Goal: Find specific page/section: Find specific page/section

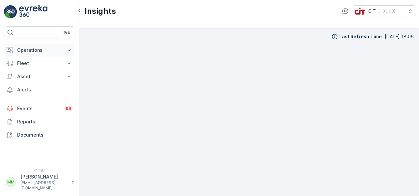
click at [61, 50] on p "Operations" at bounding box center [39, 50] width 45 height 7
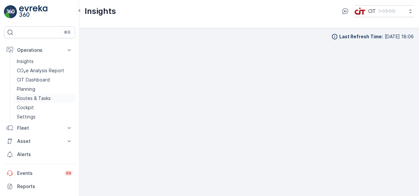
click at [45, 98] on p "Routes & Tasks" at bounding box center [34, 98] width 34 height 7
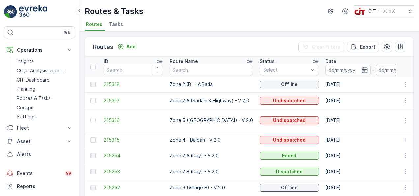
click at [382, 69] on input at bounding box center [398, 70] width 45 height 11
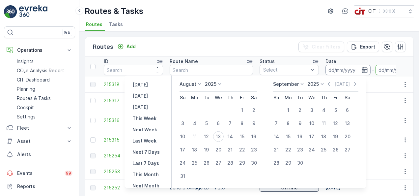
click at [347, 72] on input at bounding box center [348, 70] width 45 height 11
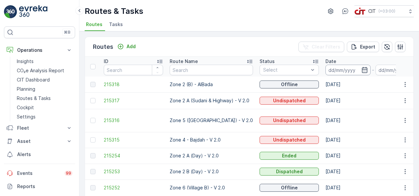
click at [347, 72] on input at bounding box center [348, 70] width 45 height 11
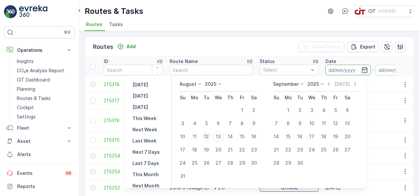
click at [210, 136] on div "12" at bounding box center [206, 136] width 11 height 11
type input "12.08.2025"
click at [210, 136] on div "12" at bounding box center [206, 136] width 11 height 11
type input "12.08.2025"
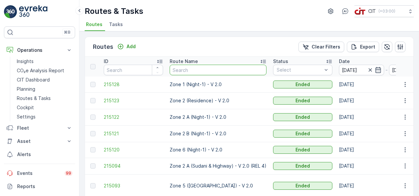
click at [214, 70] on input "text" at bounding box center [218, 70] width 97 height 11
type input "zone 1"
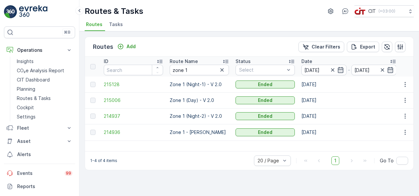
click at [355, 112] on td "12.08.2025" at bounding box center [349, 116] width 102 height 16
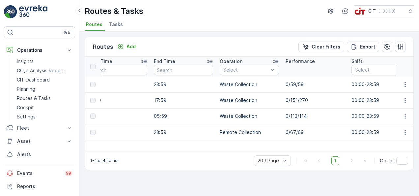
scroll to position [0, 316]
click at [403, 47] on icon "button" at bounding box center [400, 47] width 7 height 7
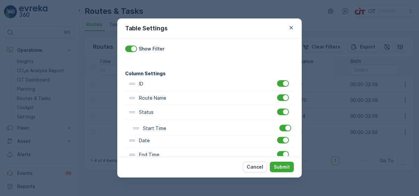
scroll to position [20, 0]
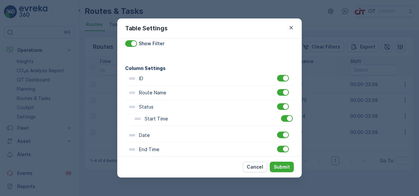
drag, startPoint x: 231, startPoint y: 151, endPoint x: 236, endPoint y: 112, distance: 38.9
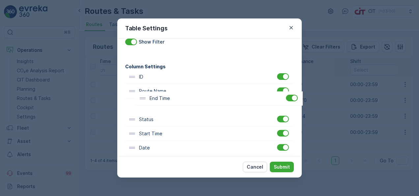
drag, startPoint x: 207, startPoint y: 152, endPoint x: 218, endPoint y: 97, distance: 55.9
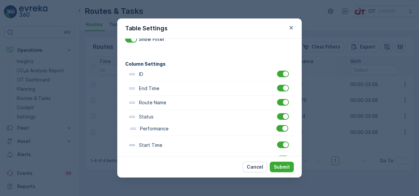
scroll to position [25, 0]
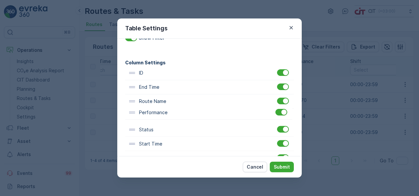
drag, startPoint x: 223, startPoint y: 125, endPoint x: 223, endPoint y: 111, distance: 13.8
click at [284, 164] on p "Submit" at bounding box center [282, 167] width 16 height 7
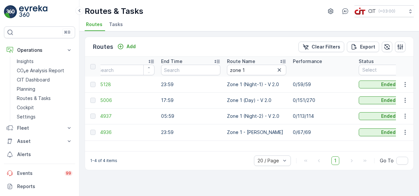
scroll to position [0, 0]
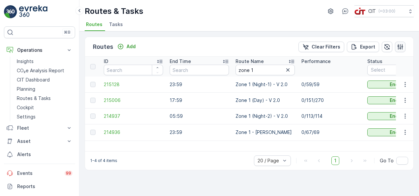
click at [402, 47] on icon "button" at bounding box center [400, 47] width 7 height 7
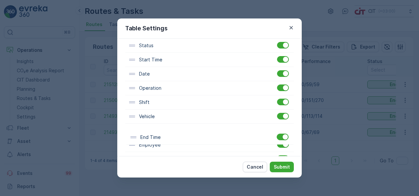
scroll to position [98, 0]
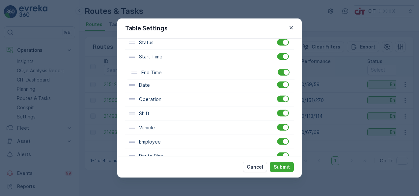
drag, startPoint x: 231, startPoint y: 118, endPoint x: 233, endPoint y: 80, distance: 37.7
click at [233, 80] on div "ID End Time Route Name Performance Status Start Time Date Operation Shift Vehic…" at bounding box center [209, 127] width 169 height 269
click at [283, 164] on p "Submit" at bounding box center [282, 167] width 16 height 7
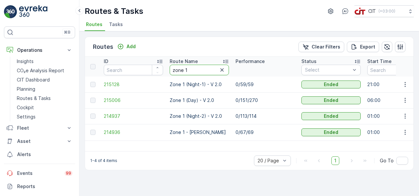
click at [195, 69] on input "zone 1" at bounding box center [199, 70] width 59 height 11
type input "zone 2"
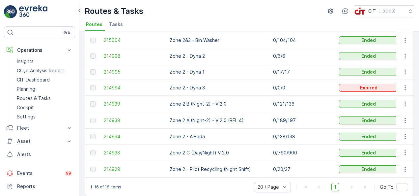
scroll to position [167, 0]
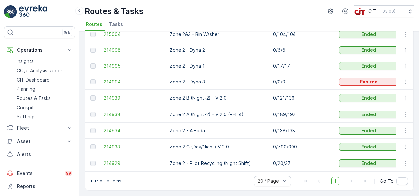
click at [286, 146] on td "0/790/900" at bounding box center [303, 146] width 66 height 16
click at [261, 74] on td "Zone 2 - Dyna 3" at bounding box center [218, 82] width 104 height 16
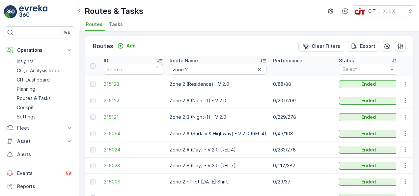
scroll to position [0, 0]
click at [316, 141] on td "0/43/103" at bounding box center [303, 134] width 66 height 16
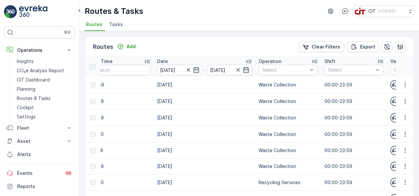
scroll to position [0, 382]
